Goal: Task Accomplishment & Management: Manage account settings

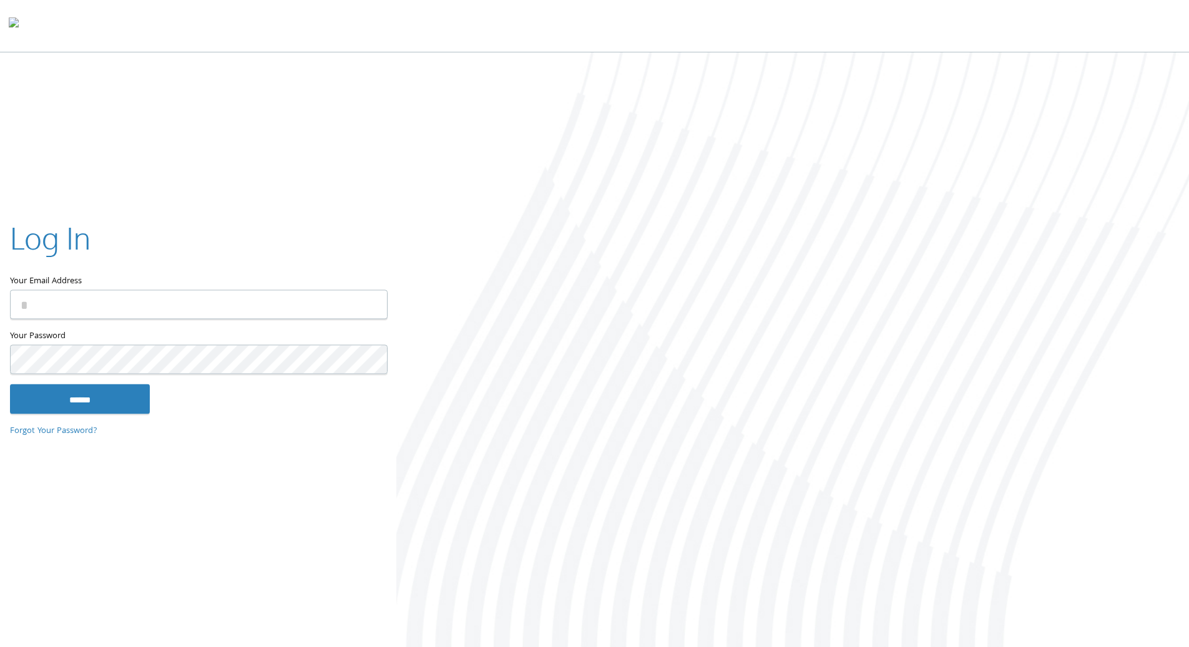
type input "**********"
click at [70, 385] on input "******" at bounding box center [80, 399] width 140 height 30
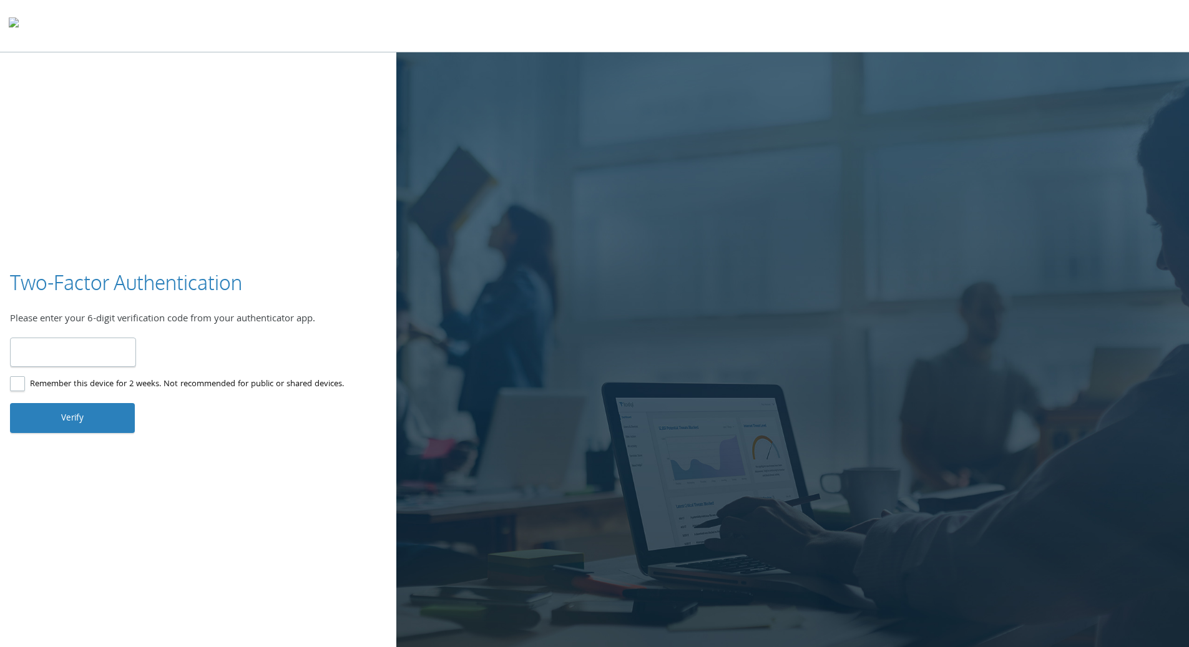
type input "******"
